Goal: Task Accomplishment & Management: Manage account settings

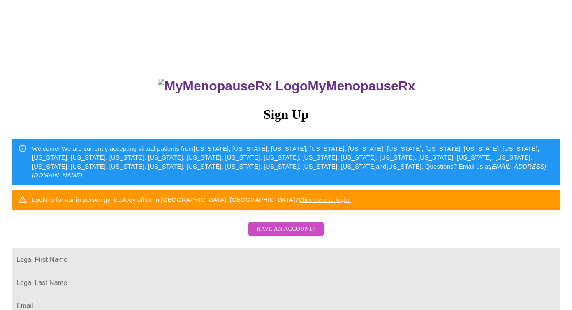
click at [295, 234] on span "Have an account?" at bounding box center [285, 229] width 59 height 10
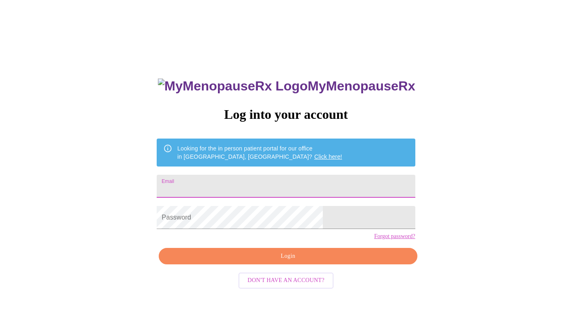
click at [262, 175] on input "Email" at bounding box center [286, 186] width 258 height 23
click at [261, 184] on input "Email" at bounding box center [286, 186] width 258 height 23
click at [244, 183] on input "Email" at bounding box center [286, 186] width 258 height 23
type input "C"
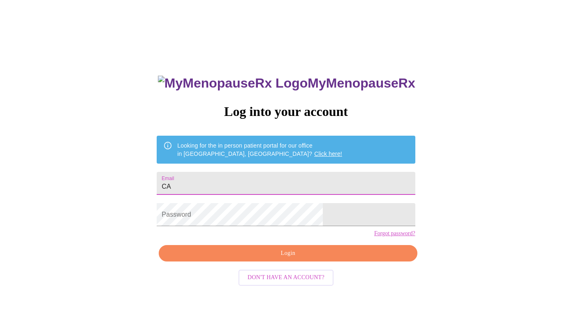
type input "C"
type input "[EMAIL_ADDRESS][DOMAIN_NAME]"
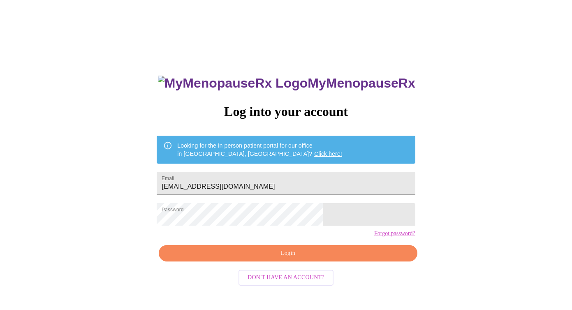
click at [374, 237] on link "Forgot password?" at bounding box center [394, 233] width 41 height 7
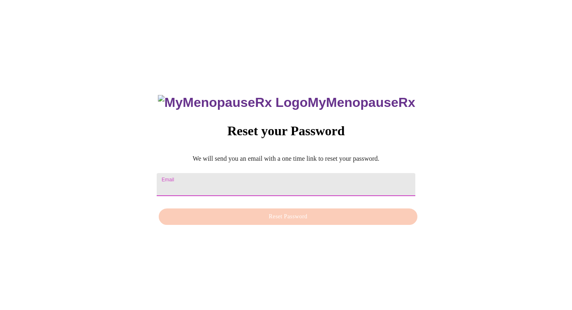
click at [231, 180] on input "Email" at bounding box center [286, 184] width 258 height 23
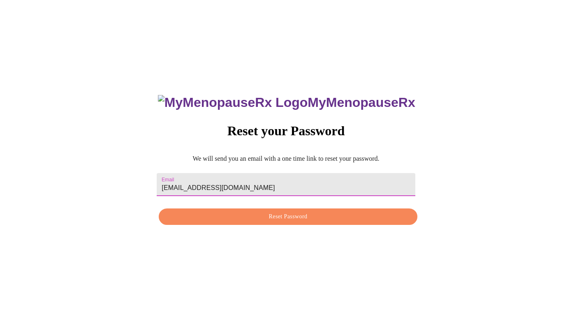
click at [276, 228] on div "MyMenopauseRx Reset your Password We will send you an email with a one time lin…" at bounding box center [285, 156] width 274 height 148
click at [279, 220] on span "Reset Password" at bounding box center [287, 217] width 239 height 10
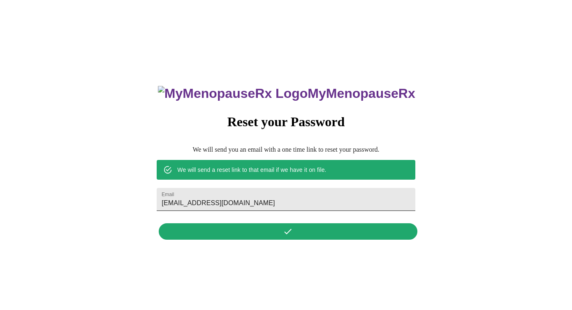
click at [272, 196] on input "cabbey1219@gmail.com" at bounding box center [286, 199] width 258 height 23
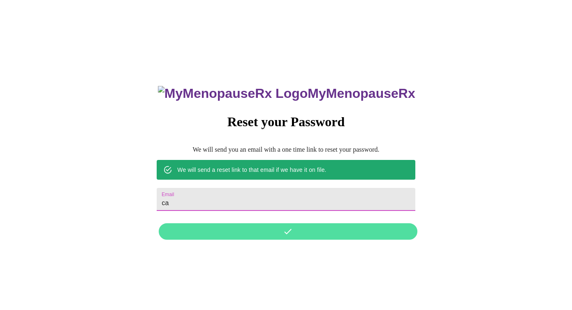
type input "c"
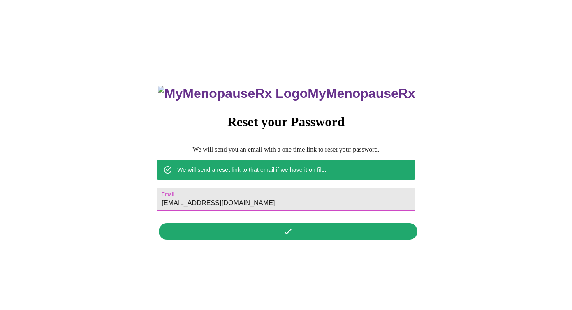
type input "ccoles@coleautomotive.com"
click at [307, 237] on div "MyMenopauseRx Reset your Password We will send you an email with a one time lin…" at bounding box center [285, 158] width 274 height 171
click at [274, 232] on div "MyMenopauseRx Reset your Password We will send you an email with a one time lin…" at bounding box center [285, 158] width 274 height 171
click at [304, 194] on input "ccoles@coleautomotive.com" at bounding box center [286, 199] width 258 height 23
click at [289, 238] on div "MyMenopauseRx Reset your Password We will send you an email with a one time lin…" at bounding box center [285, 158] width 274 height 171
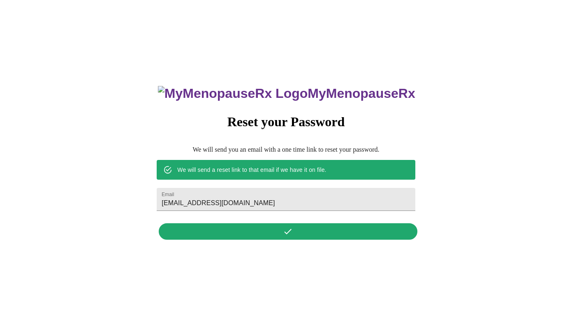
click at [289, 238] on div "MyMenopauseRx Reset your Password We will send you an email with a one time lin…" at bounding box center [285, 158] width 274 height 171
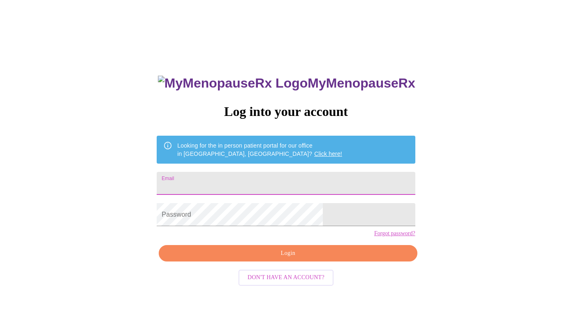
click at [248, 178] on input "Email" at bounding box center [286, 183] width 258 height 23
type input "ccoles@coleautomotive.com"
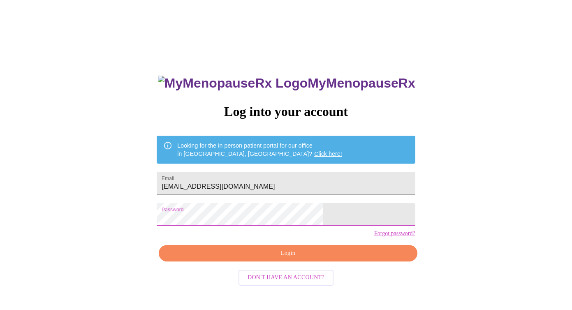
click at [273, 258] on span "Login" at bounding box center [287, 253] width 239 height 10
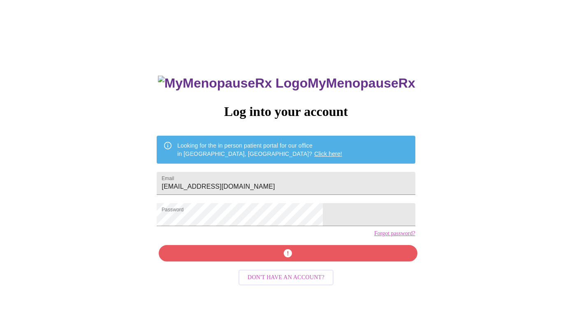
click at [300, 266] on div "MyMenopauseRx Log into your account Looking for the in person patient portal fo…" at bounding box center [285, 217] width 274 height 310
click at [374, 237] on link "Forgot password?" at bounding box center [394, 233] width 41 height 7
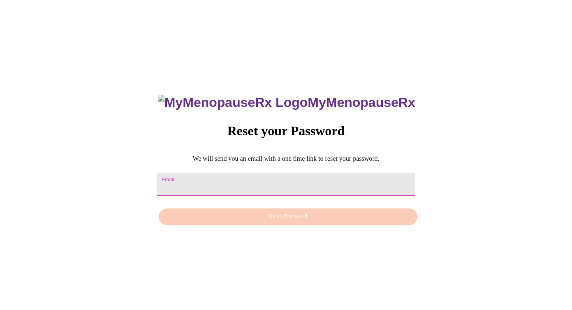
click at [269, 179] on input "Email" at bounding box center [286, 184] width 258 height 23
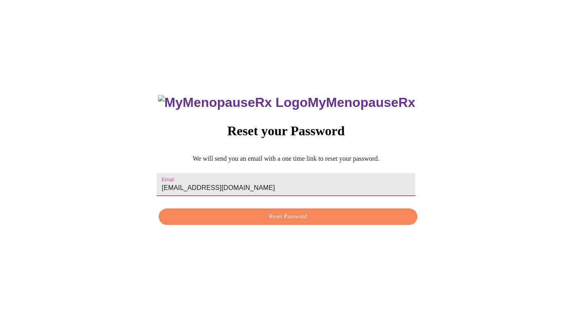
type input "ccoles@coleautomotive.com"
click at [308, 221] on span "Reset Password" at bounding box center [287, 217] width 239 height 10
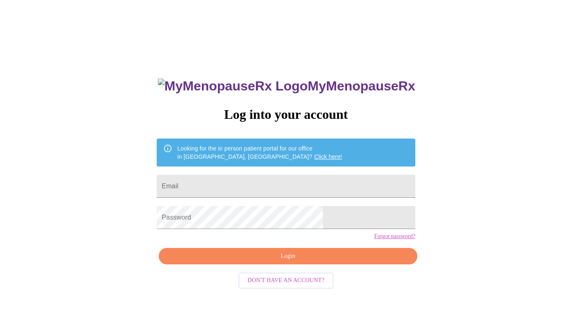
scroll to position [3, 0]
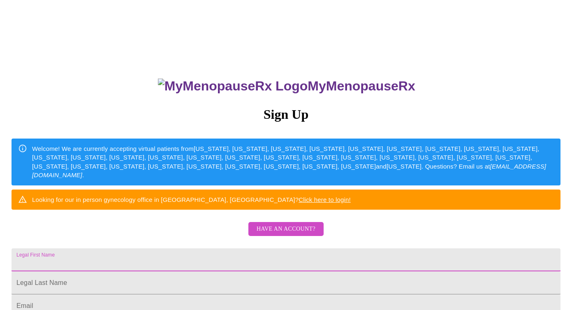
drag, startPoint x: 226, startPoint y: 271, endPoint x: 221, endPoint y: 265, distance: 7.4
click at [222, 267] on input "Legal First Name" at bounding box center [286, 259] width 549 height 23
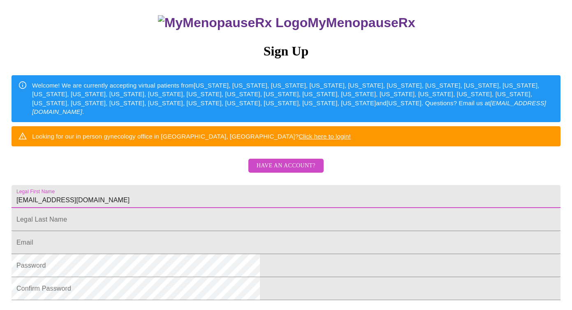
scroll to position [74, 0]
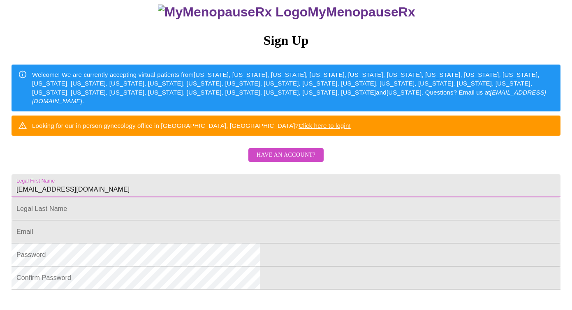
type input "ccoles@coleautomotive.com"
click at [351, 129] on link "Click here to login!" at bounding box center [324, 125] width 52 height 7
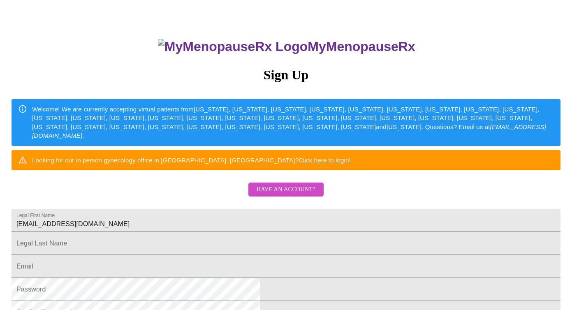
scroll to position [0, 0]
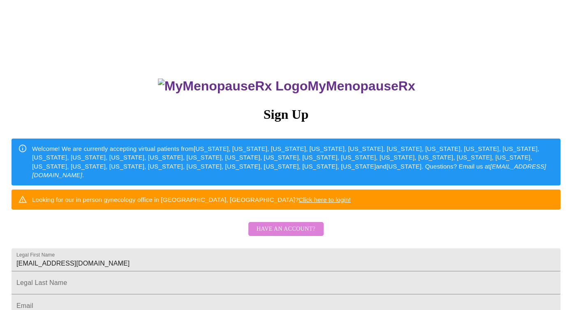
click at [307, 234] on span "Have an account?" at bounding box center [285, 229] width 59 height 10
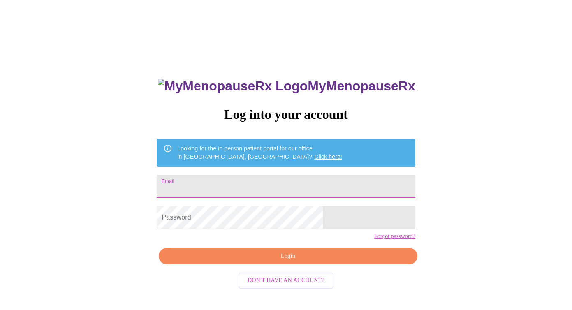
click at [247, 183] on input "Email" at bounding box center [286, 186] width 258 height 23
type input "ccoles@coleautomotive.com"
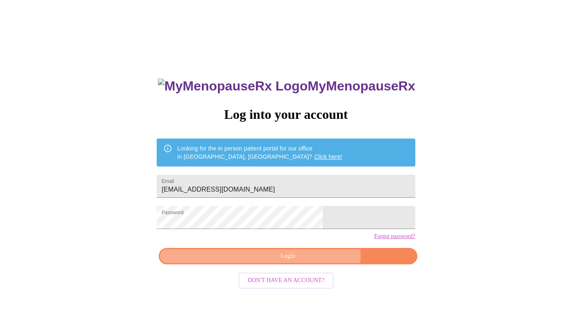
click at [305, 261] on span "Login" at bounding box center [287, 256] width 239 height 10
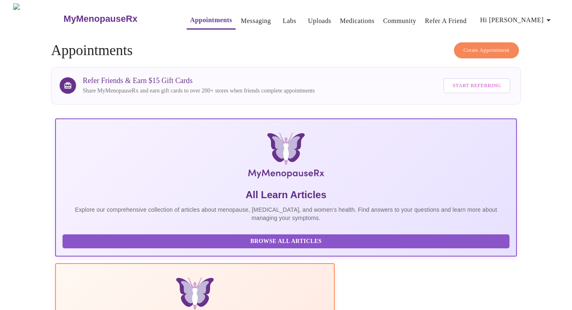
click at [283, 15] on link "Labs" at bounding box center [290, 21] width 14 height 12
